Goal: Navigation & Orientation: Find specific page/section

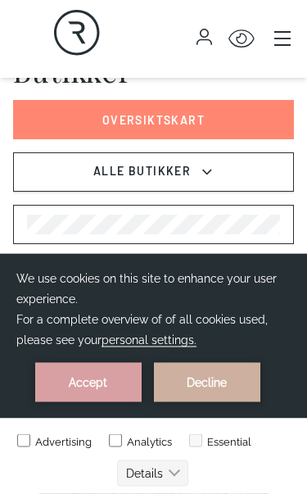
scroll to position [415, 0]
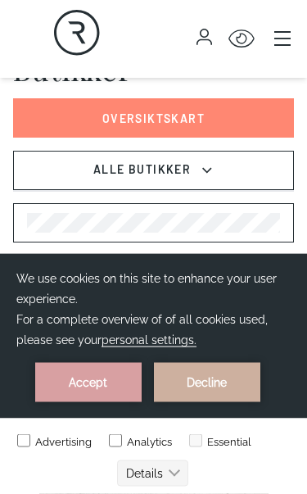
click at [199, 174] on icon at bounding box center [207, 171] width 16 height 20
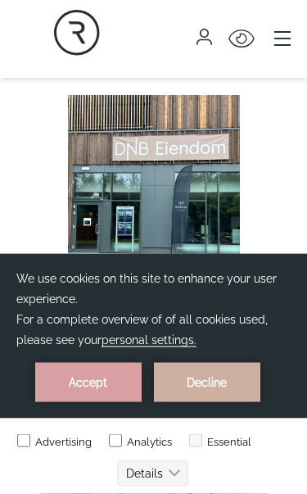
scroll to position [1726, 0]
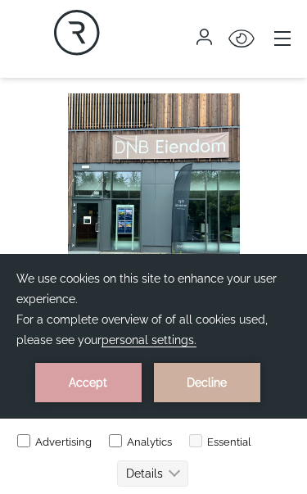
click at [208, 34] on icon "button" at bounding box center [204, 33] width 9 height 9
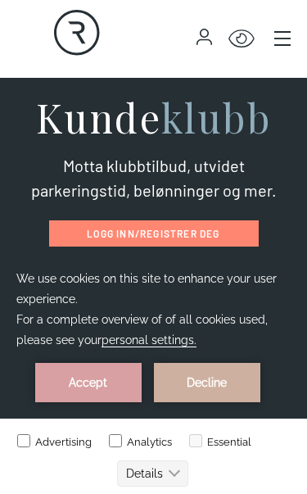
click at [249, 38] on icon "Click for Accessibility Features" at bounding box center [241, 38] width 26 height 19
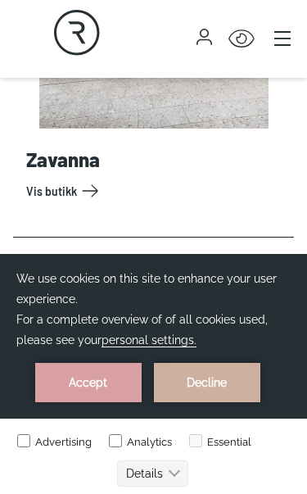
scroll to position [18308, 0]
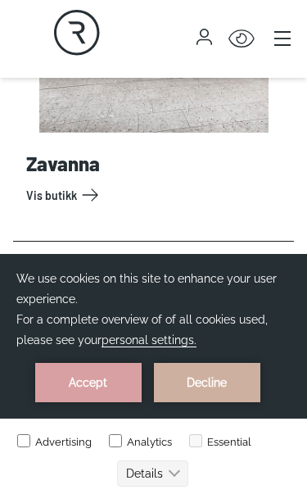
click at [78, 196] on link "Vis butikk" at bounding box center [156, 195] width 261 height 26
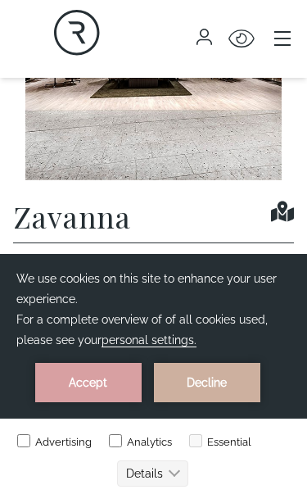
click at [188, 139] on img at bounding box center [153, 52] width 281 height 255
click at [104, 218] on h1 "Zavanna" at bounding box center [72, 216] width 118 height 33
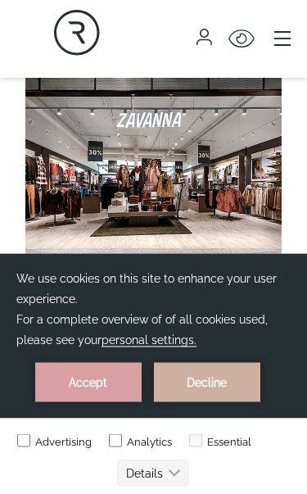
scroll to position [419, 0]
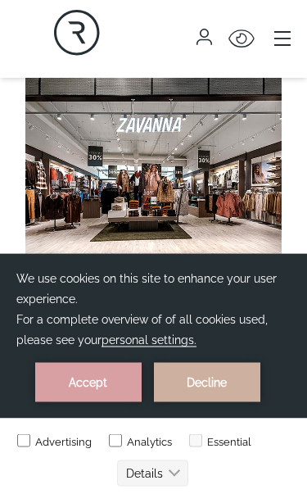
click at [164, 169] on img at bounding box center [153, 196] width 281 height 255
click at [149, 215] on img at bounding box center [153, 196] width 281 height 255
click at [179, 193] on img at bounding box center [153, 196] width 281 height 255
click at [182, 212] on img at bounding box center [153, 196] width 281 height 255
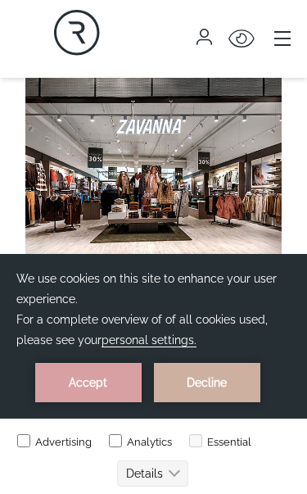
scroll to position [422, 0]
